Goal: Transaction & Acquisition: Download file/media

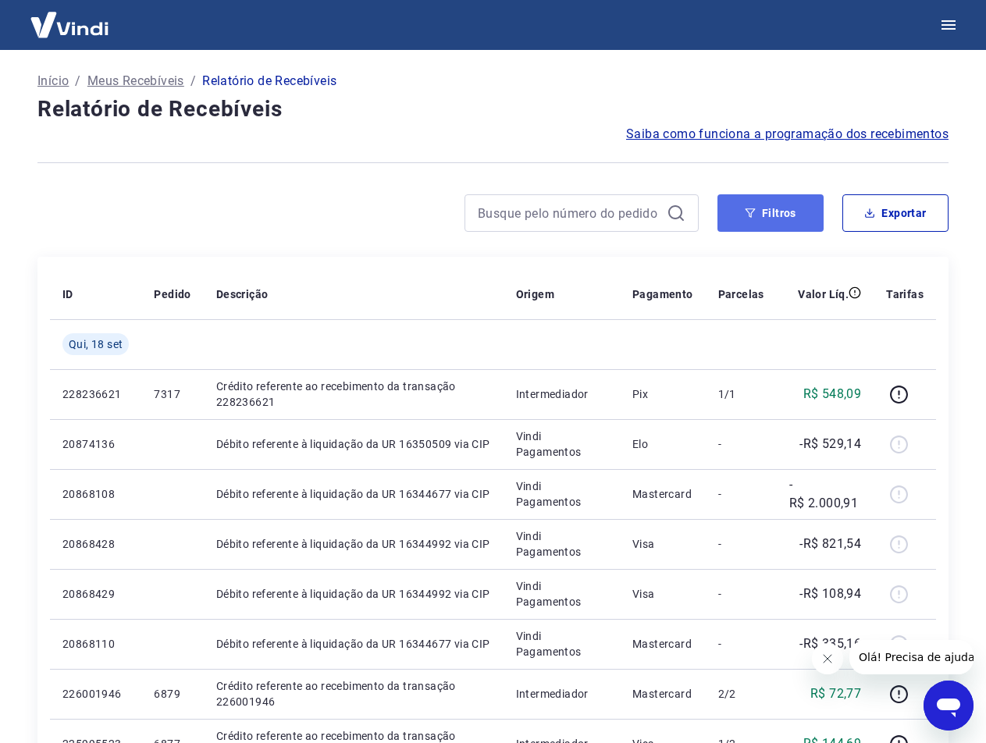
click at [749, 211] on icon "button" at bounding box center [749, 213] width 11 height 11
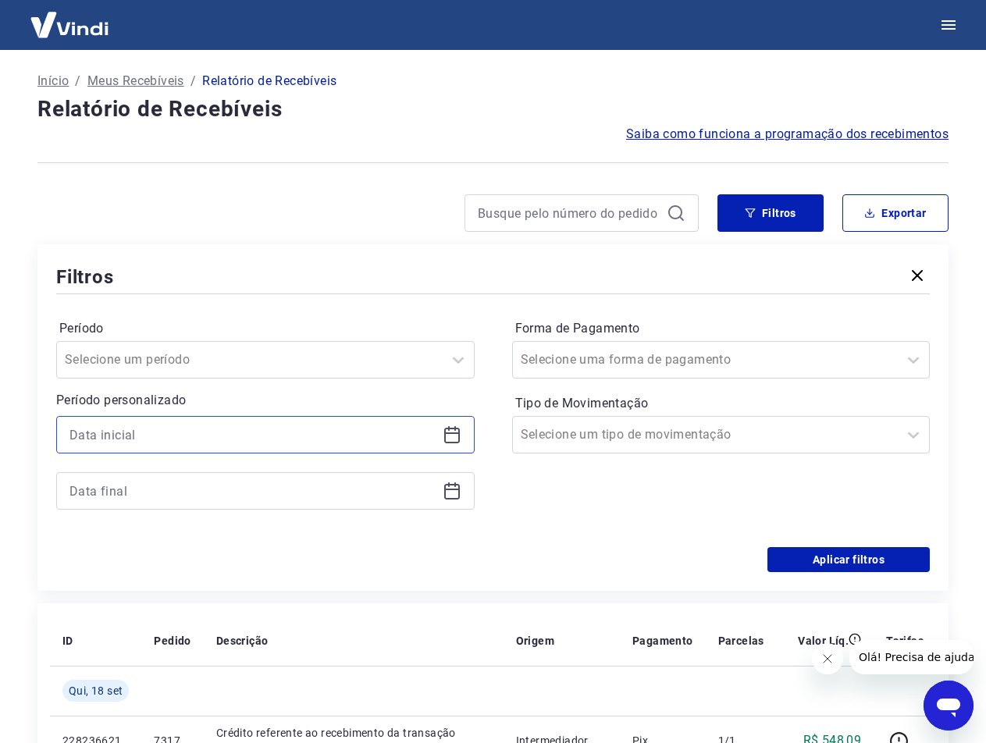
click at [199, 424] on input at bounding box center [252, 434] width 367 height 23
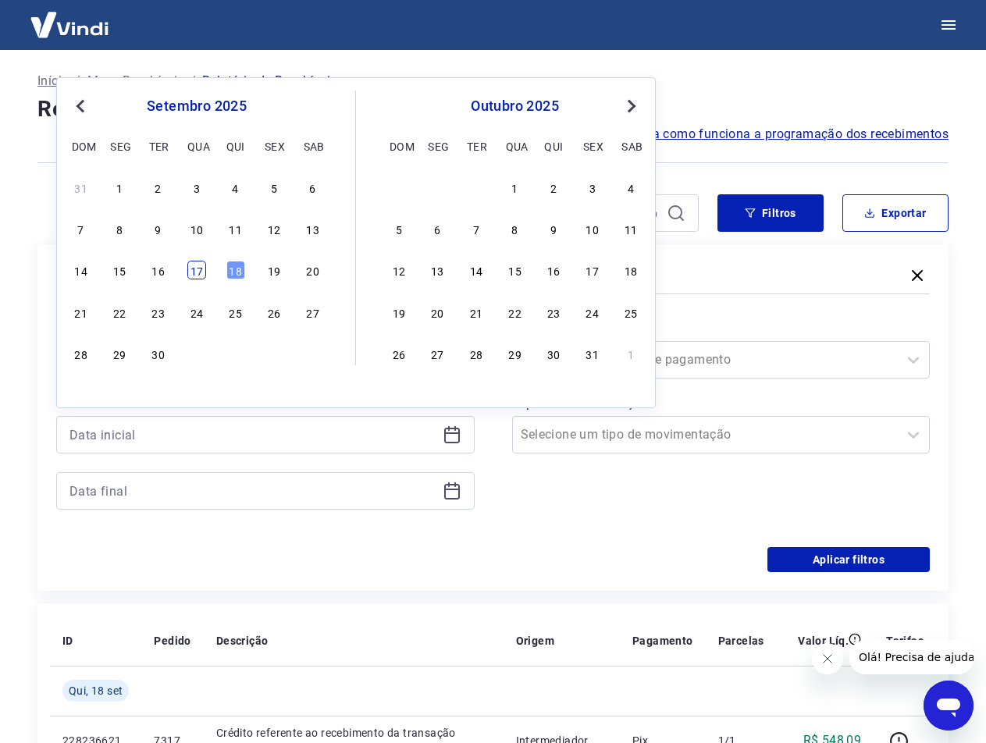
click at [201, 268] on div "17" at bounding box center [196, 270] width 19 height 19
type input "[DATE]"
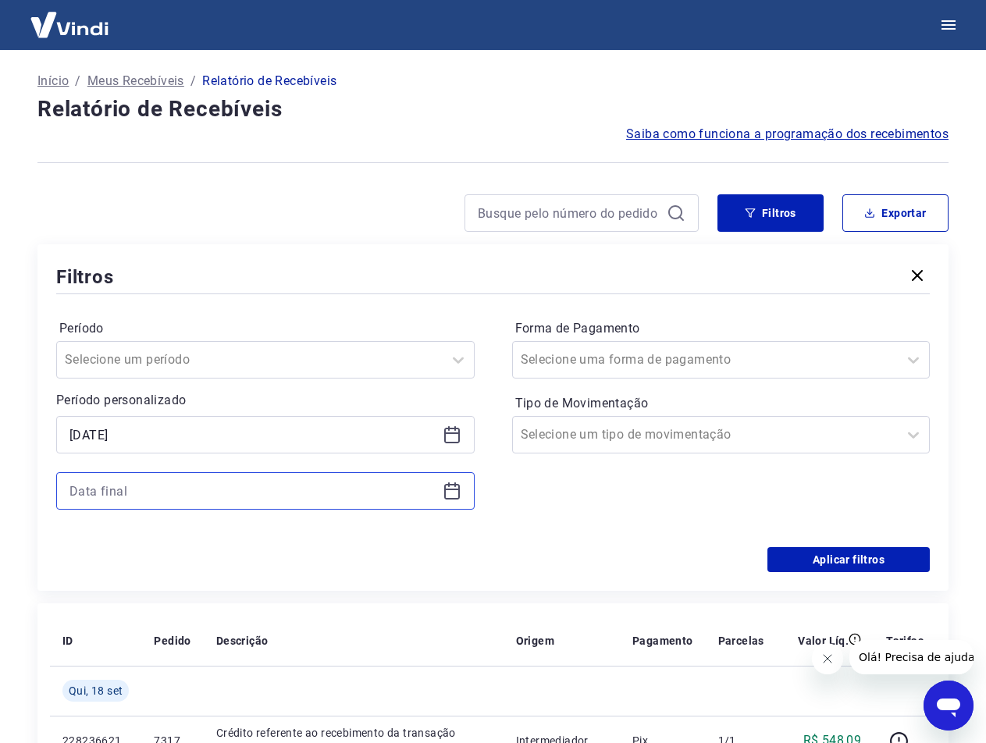
click at [115, 492] on input at bounding box center [252, 490] width 367 height 23
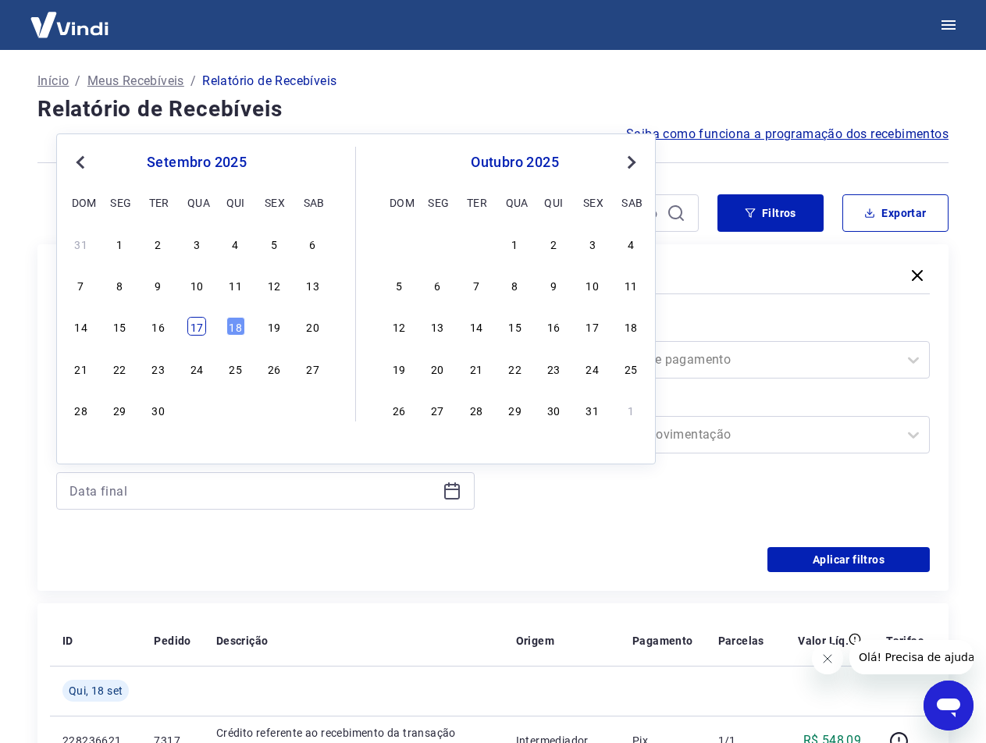
click at [194, 329] on div "17" at bounding box center [196, 326] width 19 height 19
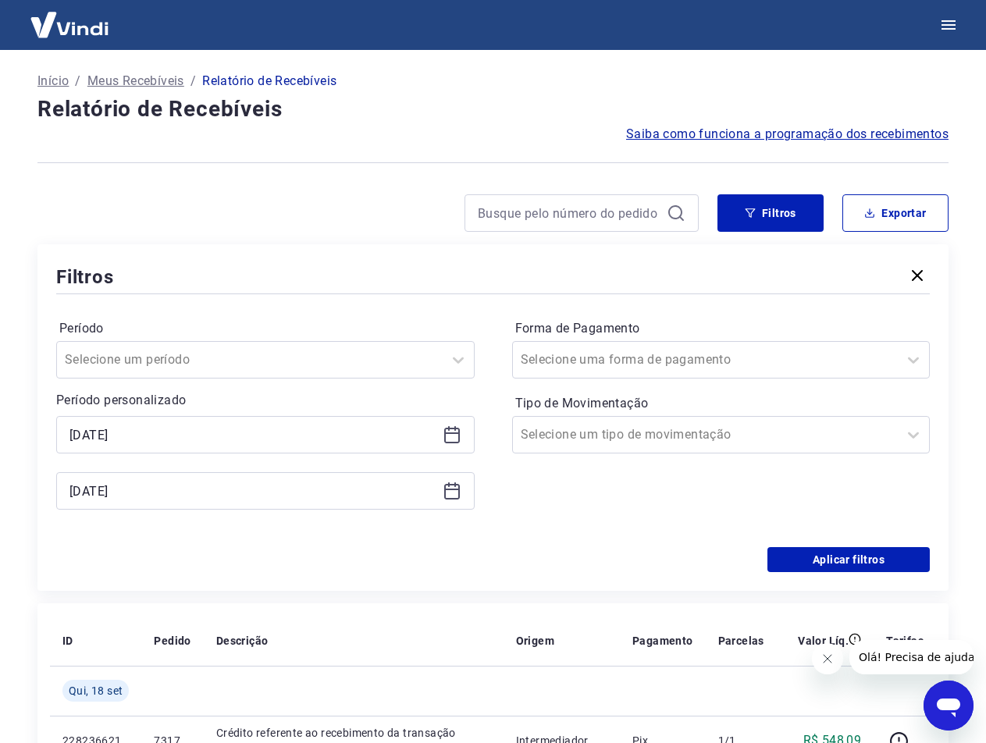
type input "[DATE]"
click at [236, 530] on div "Período Selecione um período Período personalizado Selected date: [DATE] [DATE]…" at bounding box center [492, 422] width 873 height 250
click at [860, 546] on div "Período Selecione um período Período personalizado Selected date: [DATE] [DATE]…" at bounding box center [492, 422] width 873 height 250
click at [860, 552] on button "Aplicar filtros" at bounding box center [848, 559] width 162 height 25
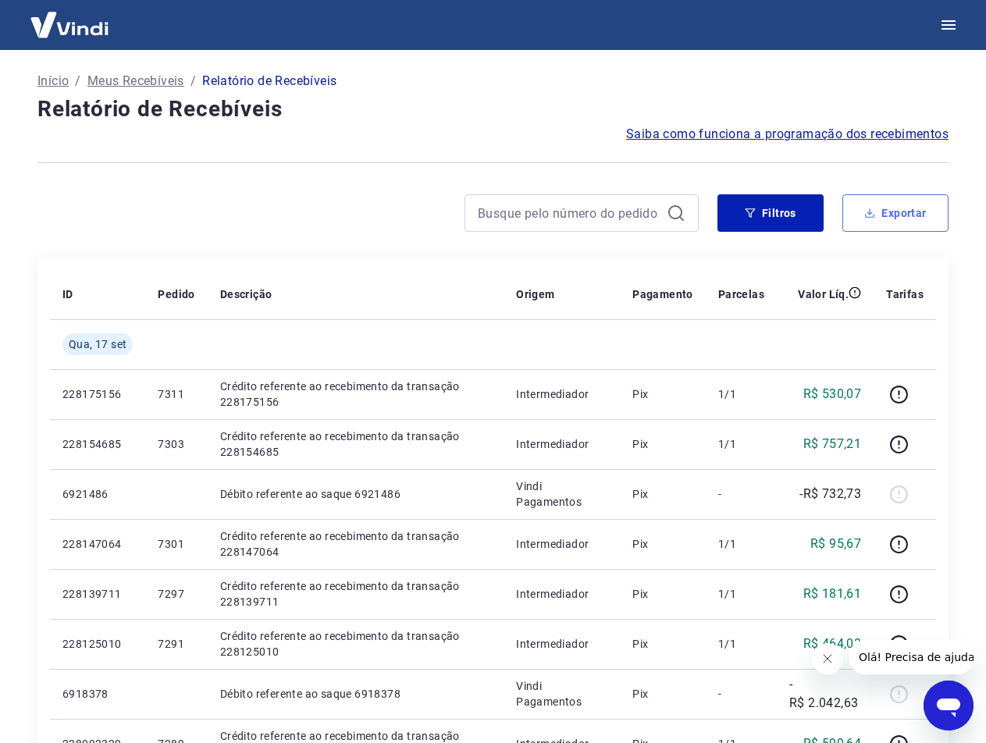
click at [872, 218] on button "Exportar" at bounding box center [895, 212] width 106 height 37
type input "[DATE]"
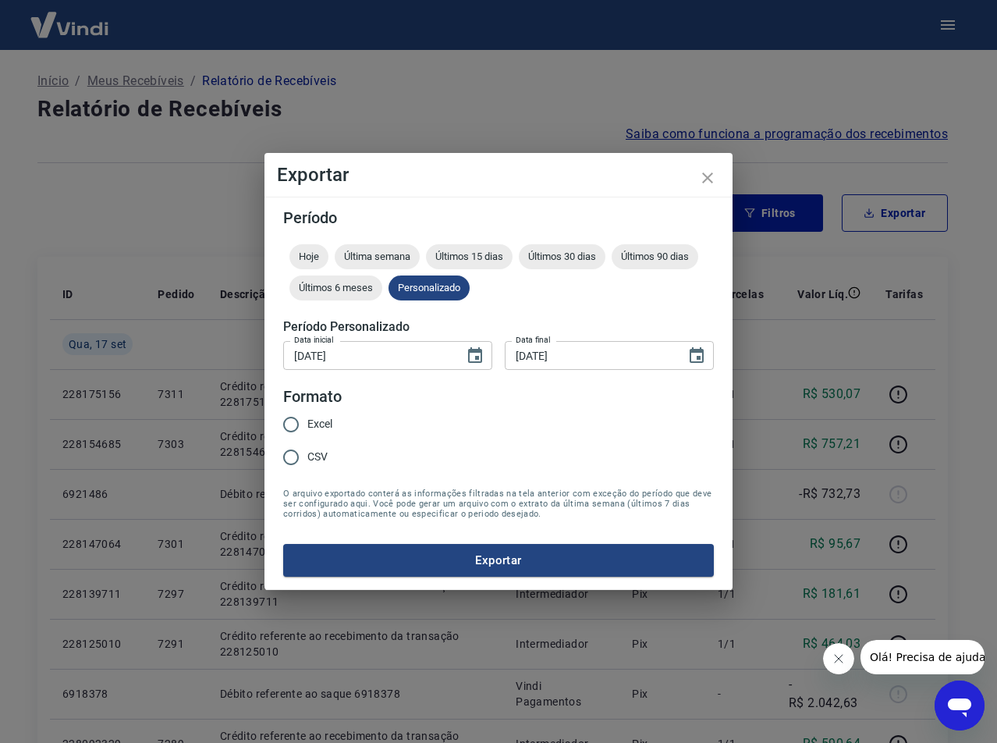
click at [303, 421] on input "Excel" at bounding box center [291, 424] width 33 height 33
radio input "true"
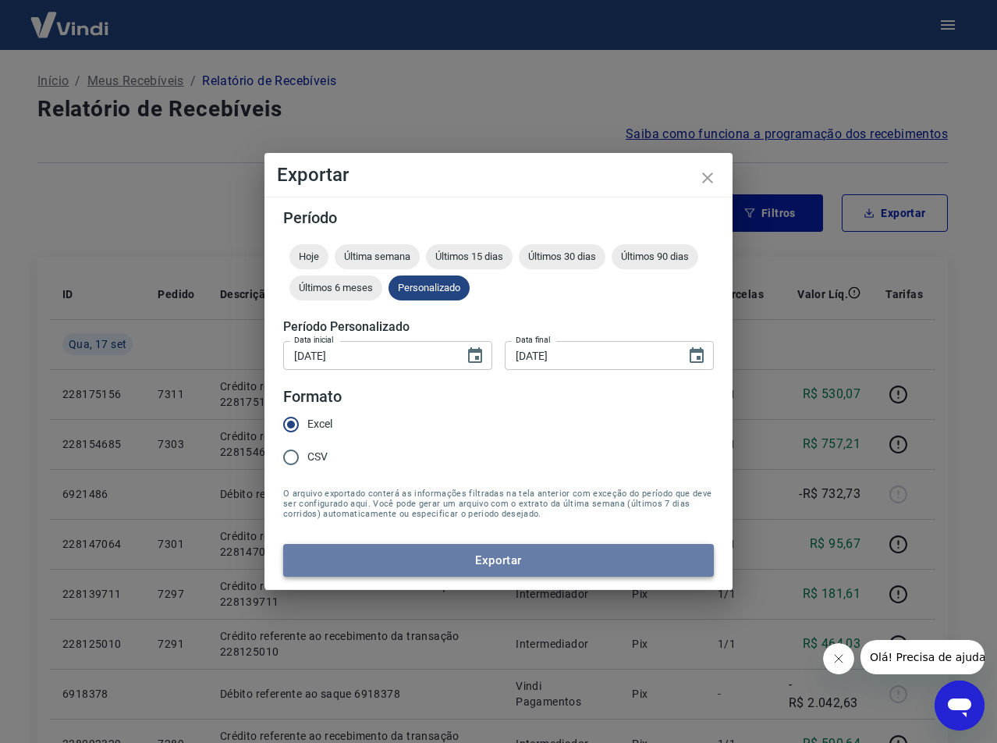
click at [365, 548] on button "Exportar" at bounding box center [498, 560] width 431 height 33
